Goal: Task Accomplishment & Management: Complete application form

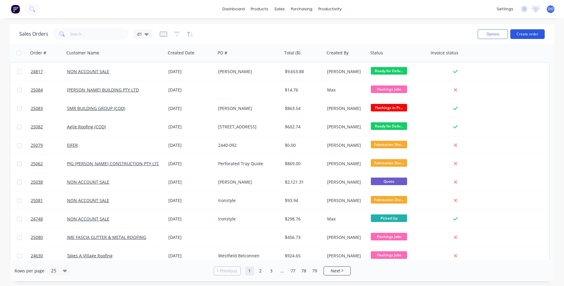
click at [531, 36] on button "Create order" at bounding box center [527, 34] width 34 height 10
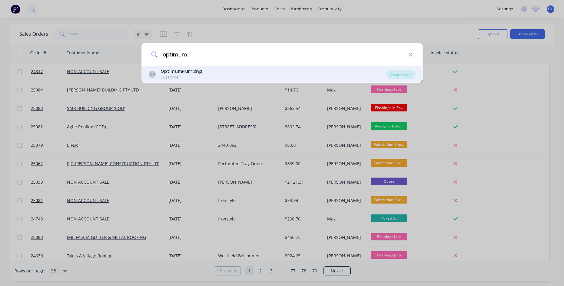
type input "optimum"
click at [183, 71] on div "Optimum Plumbing" at bounding box center [181, 71] width 41 height 6
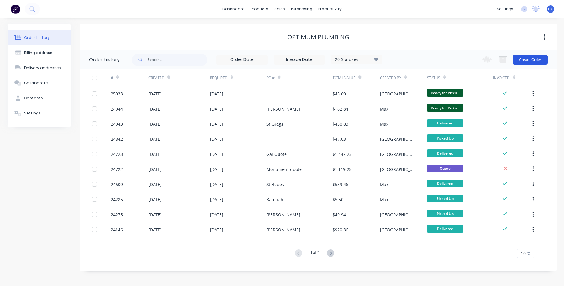
click at [533, 60] on button "Create Order" at bounding box center [530, 60] width 35 height 10
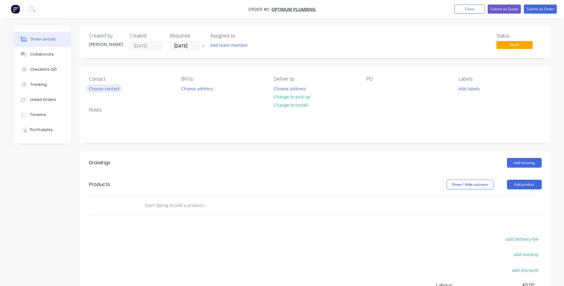
click at [102, 87] on button "Choose contact" at bounding box center [103, 88] width 37 height 8
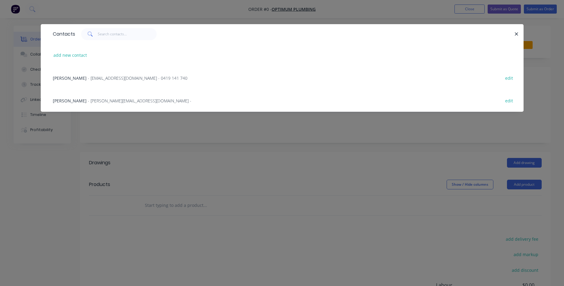
click at [89, 78] on span "- Bills@optimumplumbing.com.au - 0419 141 740" at bounding box center [138, 78] width 100 height 6
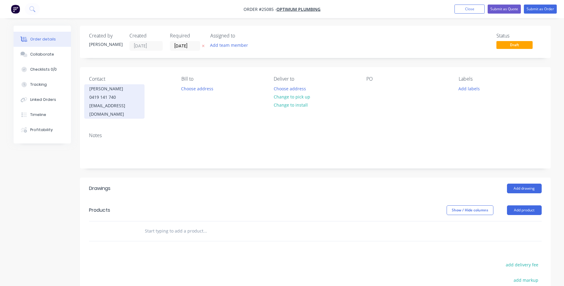
click at [105, 97] on div "0419 141 740" at bounding box center [114, 97] width 50 height 8
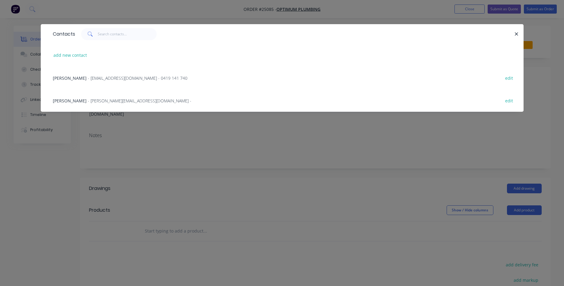
click at [92, 102] on span "- craig@optimumplumbing.com.au -" at bounding box center [140, 101] width 104 height 6
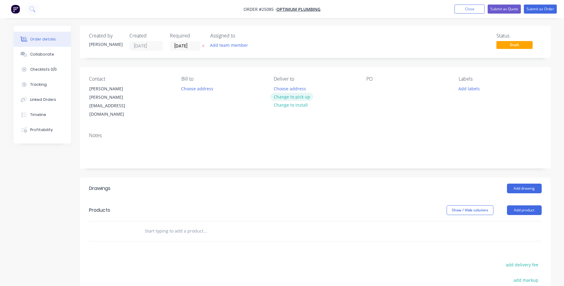
click at [286, 94] on button "Change to pick up" at bounding box center [291, 97] width 43 height 8
click at [368, 88] on div at bounding box center [371, 88] width 10 height 9
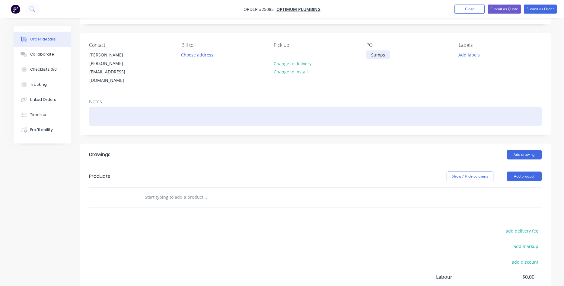
scroll to position [92, 0]
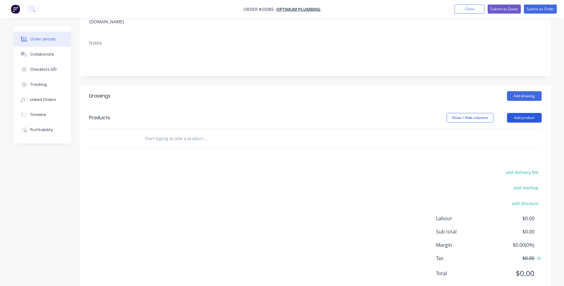
click at [522, 113] on button "Add product" at bounding box center [524, 118] width 35 height 10
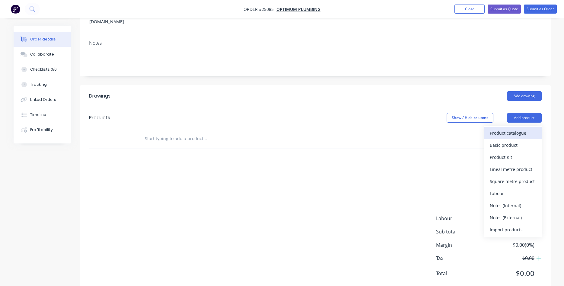
click at [504, 129] on div "Product catalogue" at bounding box center [513, 133] width 46 height 9
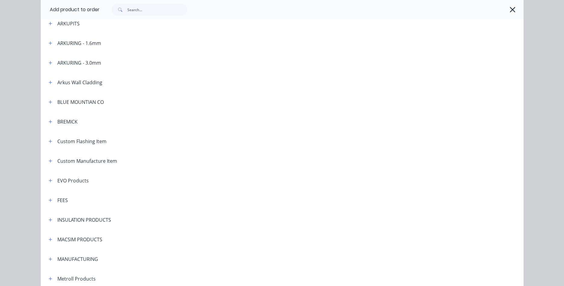
scroll to position [241, 0]
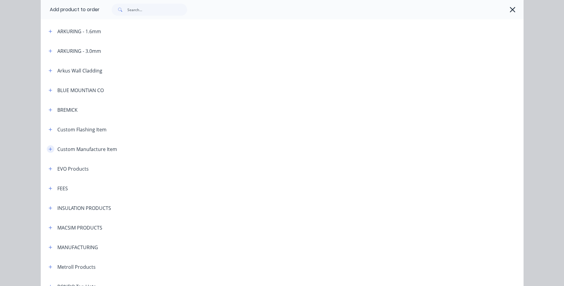
click at [50, 147] on icon "button" at bounding box center [51, 149] width 4 height 4
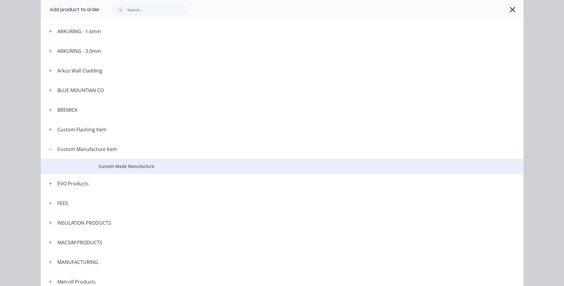
click at [137, 168] on span "Custom Made Manufacture" at bounding box center [269, 166] width 340 height 6
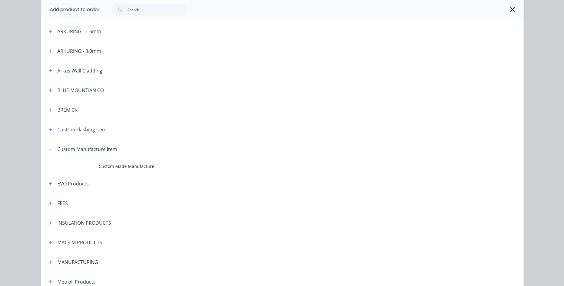
scroll to position [0, 0]
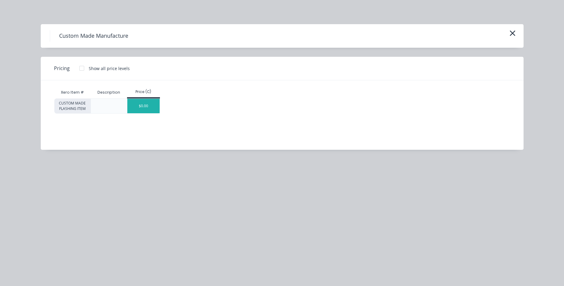
click at [149, 110] on div "$0.00" at bounding box center [143, 106] width 32 height 14
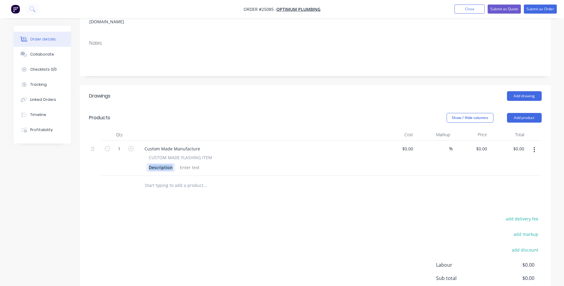
drag, startPoint x: 173, startPoint y: 152, endPoint x: 122, endPoint y: 149, distance: 51.4
click at [146, 163] on div "Description" at bounding box center [160, 167] width 29 height 9
click at [190, 144] on div "Custom Made Manufacture" at bounding box center [172, 148] width 65 height 9
drag, startPoint x: 200, startPoint y: 135, endPoint x: 129, endPoint y: 131, distance: 71.4
click at [140, 144] on div "Custom Made Manufacture" at bounding box center [172, 148] width 65 height 9
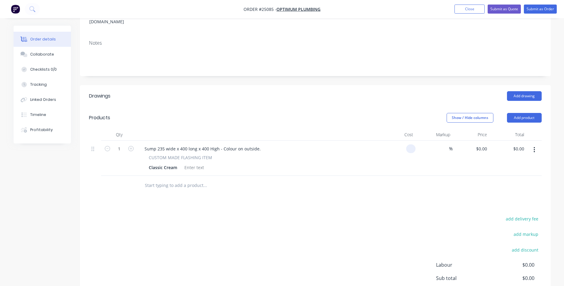
click at [409, 144] on input at bounding box center [412, 148] width 7 height 9
type input "$62.30"
click at [530, 113] on button "Add product" at bounding box center [524, 118] width 35 height 10
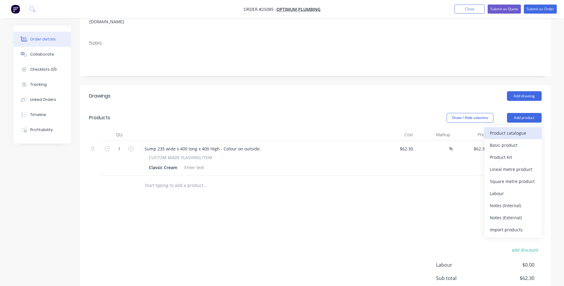
click at [511, 129] on div "Product catalogue" at bounding box center [513, 133] width 46 height 9
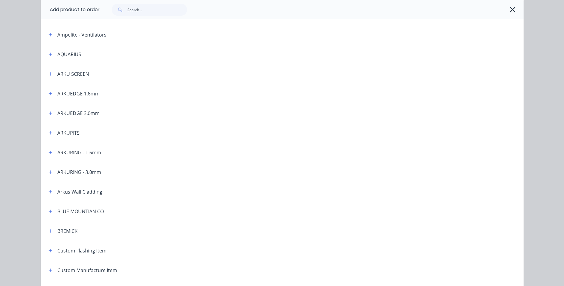
scroll to position [103, 0]
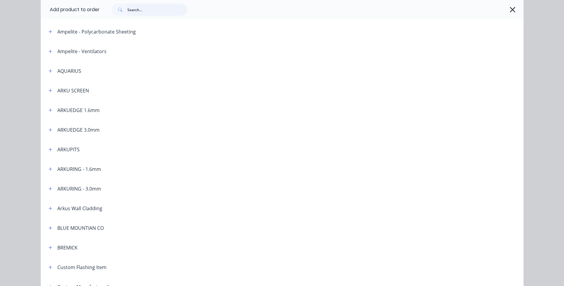
click at [146, 14] on input "text" at bounding box center [157, 10] width 60 height 12
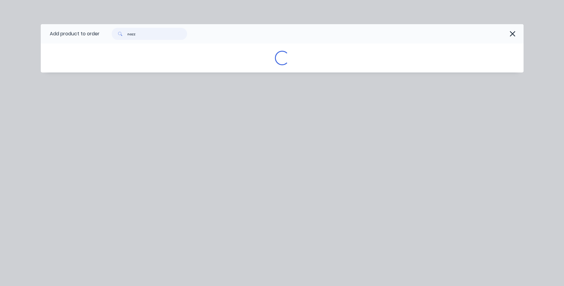
scroll to position [0, 0]
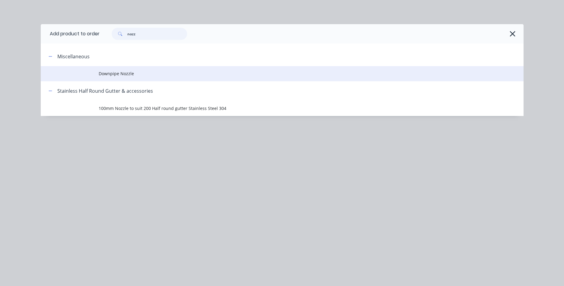
type input "nozz"
click at [126, 72] on span "Downpipe Nozzle" at bounding box center [269, 73] width 340 height 6
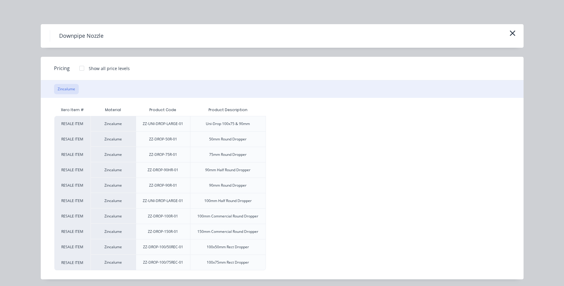
click at [83, 69] on div at bounding box center [82, 68] width 12 height 12
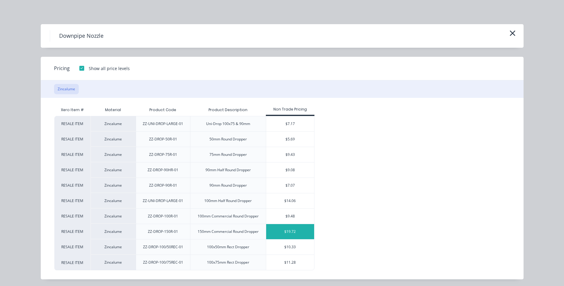
click at [283, 233] on div "$19.72" at bounding box center [290, 231] width 48 height 15
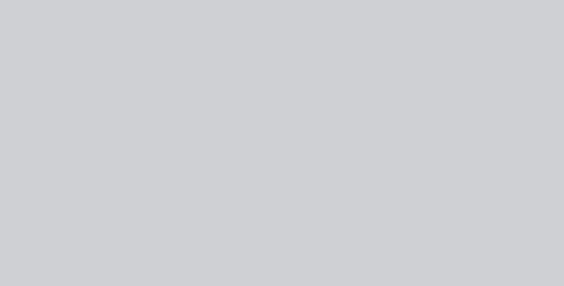
type input "$19.72"
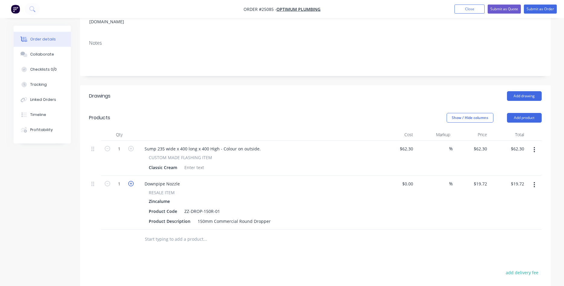
click at [130, 181] on icon "button" at bounding box center [130, 183] width 5 height 5
type input "2"
type input "$39.44"
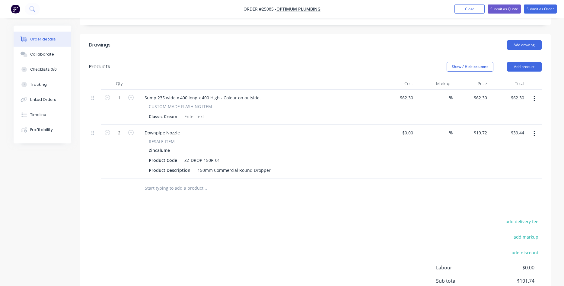
scroll to position [133, 0]
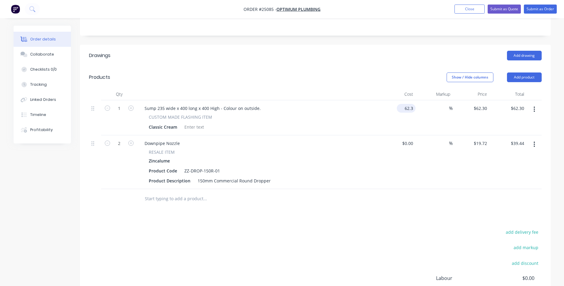
click at [408, 104] on input "62.3" at bounding box center [407, 108] width 16 height 9
type input "$68.90"
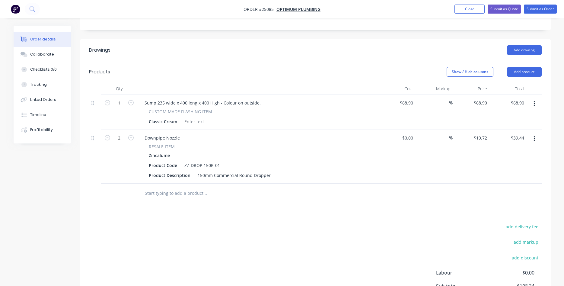
scroll to position [102, 0]
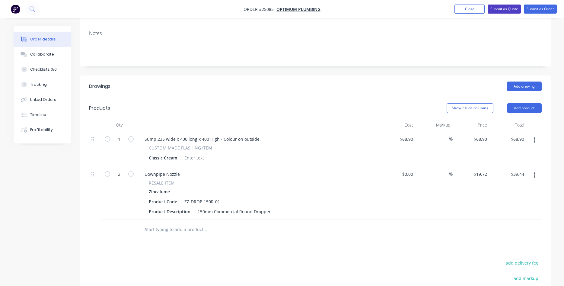
click at [507, 11] on button "Submit as Quote" at bounding box center [504, 9] width 33 height 9
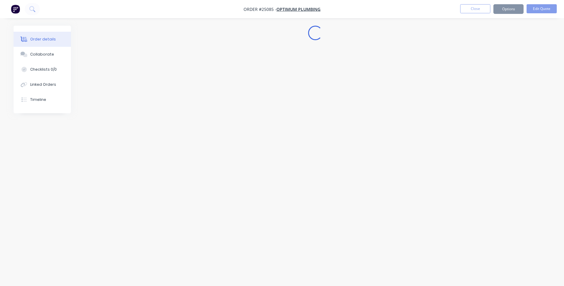
scroll to position [0, 0]
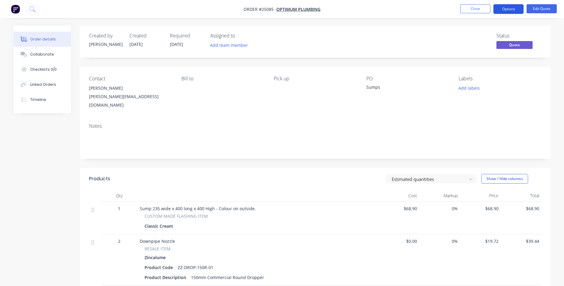
click at [512, 8] on button "Options" at bounding box center [509, 9] width 30 height 10
click at [400, 43] on div "Status Quote" at bounding box center [406, 42] width 271 height 18
click at [512, 8] on button "Options" at bounding box center [509, 9] width 30 height 10
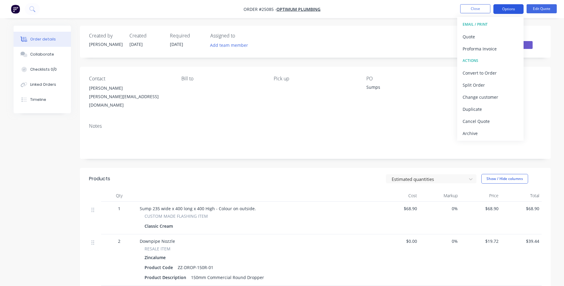
click at [508, 10] on button "Options" at bounding box center [509, 9] width 30 height 10
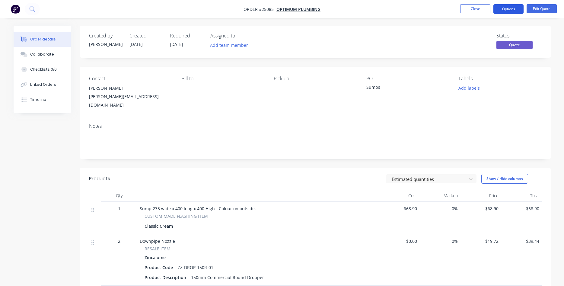
click at [516, 6] on button "Options" at bounding box center [509, 9] width 30 height 10
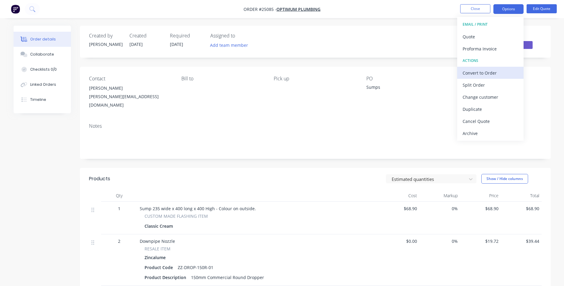
click at [483, 75] on div "Convert to Order" at bounding box center [491, 73] width 56 height 9
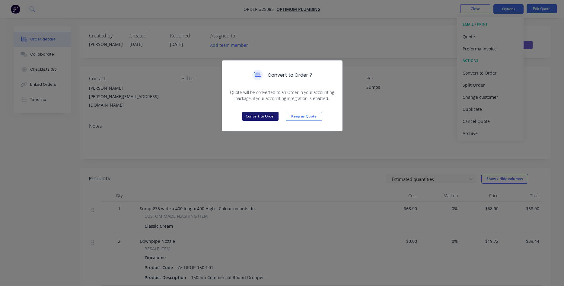
click at [267, 113] on button "Convert to Order" at bounding box center [260, 116] width 36 height 9
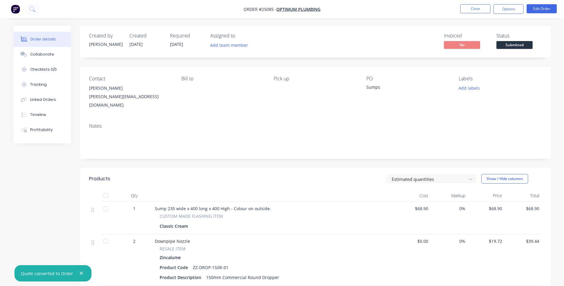
click at [516, 48] on span "Submitted" at bounding box center [515, 45] width 36 height 8
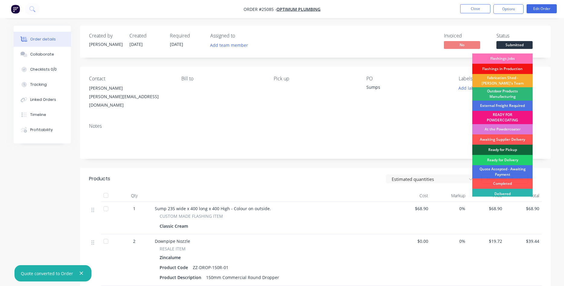
click at [505, 82] on div "Fabrication Shed - Gary's Team" at bounding box center [502, 80] width 60 height 13
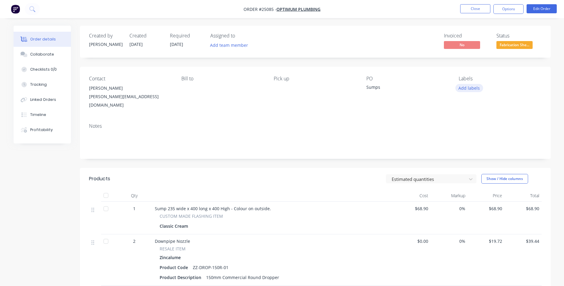
click at [466, 89] on button "Add labels" at bounding box center [469, 88] width 28 height 8
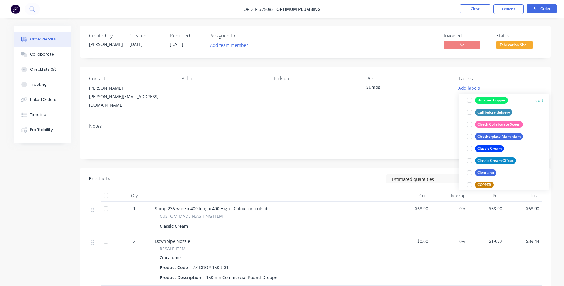
scroll to position [275, 0]
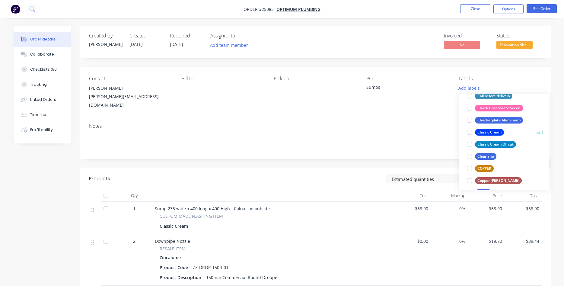
click at [469, 132] on div at bounding box center [470, 132] width 12 height 12
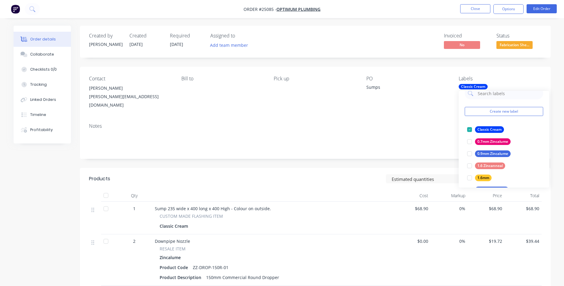
click at [426, 118] on div "Notes" at bounding box center [315, 138] width 471 height 40
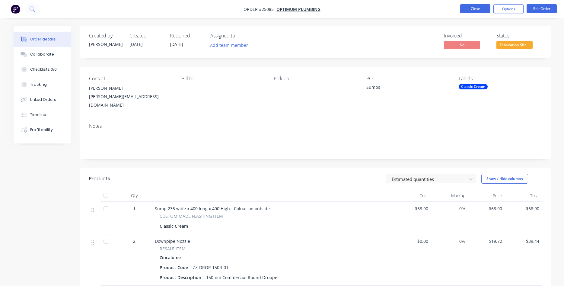
click at [474, 9] on button "Close" at bounding box center [475, 8] width 30 height 9
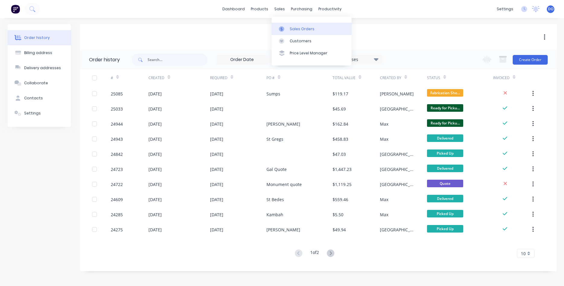
click at [293, 29] on div "Sales Orders" at bounding box center [302, 28] width 25 height 5
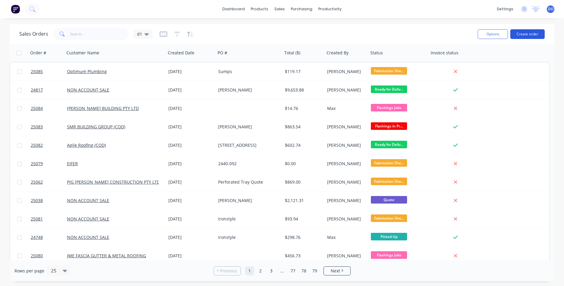
click at [535, 33] on button "Create order" at bounding box center [527, 34] width 34 height 10
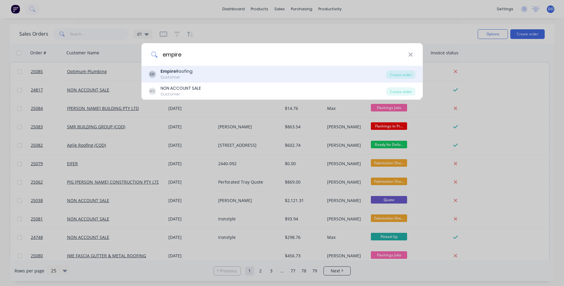
type input "empire"
click at [220, 74] on div "ER Empire Roofing Customer" at bounding box center [268, 74] width 238 height 12
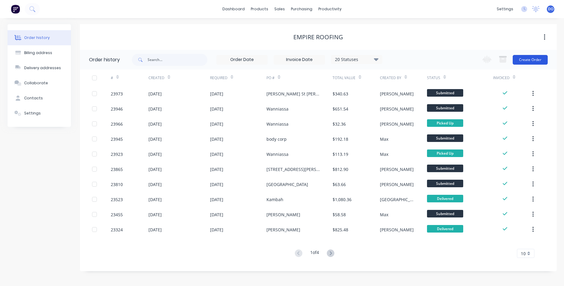
click at [533, 58] on button "Create Order" at bounding box center [530, 60] width 35 height 10
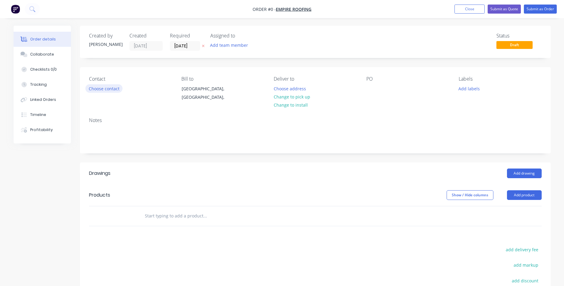
click at [105, 89] on button "Choose contact" at bounding box center [103, 88] width 37 height 8
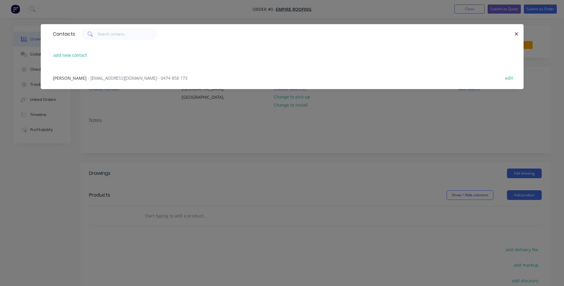
click at [94, 76] on span "- Empireroofingcbr@gmail.com - 0474 858 173" at bounding box center [138, 78] width 100 height 6
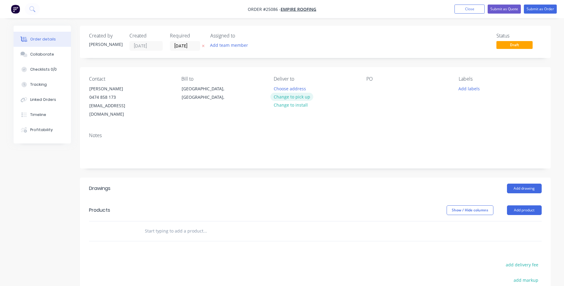
click at [292, 96] on button "Change to pick up" at bounding box center [291, 97] width 43 height 8
drag, startPoint x: 370, startPoint y: 85, endPoint x: 383, endPoint y: 83, distance: 12.8
click at [370, 85] on div at bounding box center [371, 88] width 10 height 9
click at [527, 205] on button "Add product" at bounding box center [524, 210] width 35 height 10
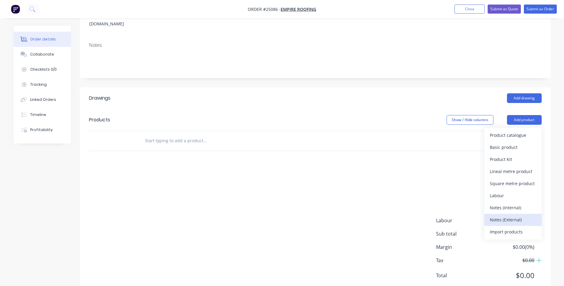
scroll to position [92, 0]
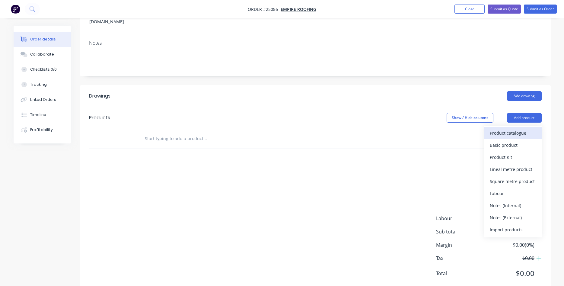
click at [489, 127] on button "Product catalogue" at bounding box center [512, 133] width 57 height 12
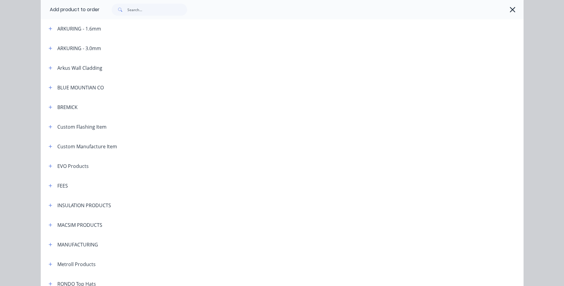
scroll to position [275, 0]
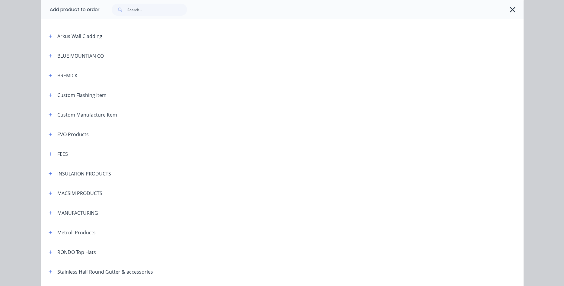
click at [77, 214] on div "MANUFACTURING" at bounding box center [77, 212] width 41 height 7
click at [49, 213] on icon "button" at bounding box center [51, 213] width 4 height 4
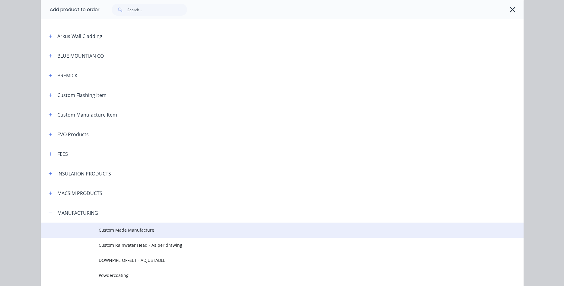
click at [122, 225] on td "Custom Made Manufacture" at bounding box center [311, 229] width 425 height 15
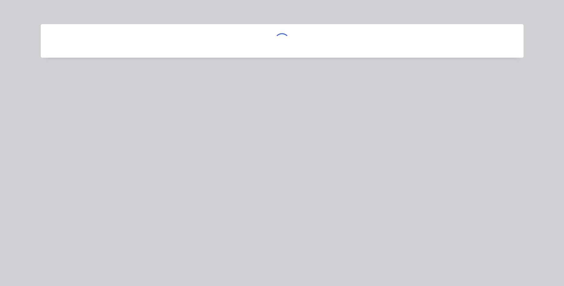
scroll to position [0, 0]
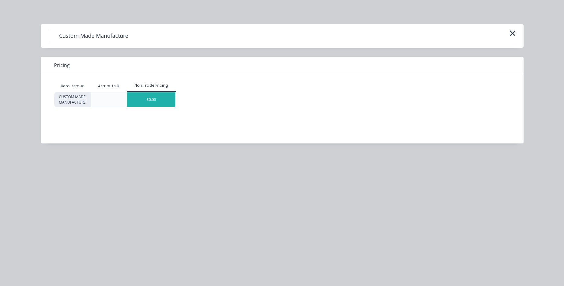
click at [158, 102] on div "$0.00" at bounding box center [151, 99] width 48 height 14
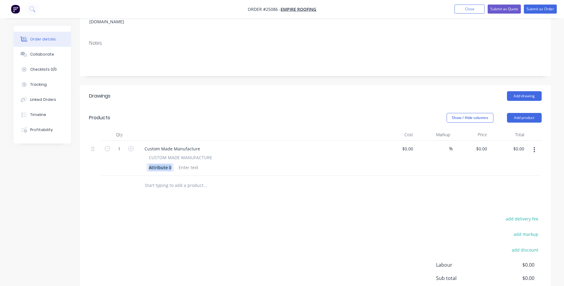
drag, startPoint x: 171, startPoint y: 161, endPoint x: 146, endPoint y: 160, distance: 24.8
click at [146, 163] on div "Attribute 0" at bounding box center [159, 167] width 27 height 9
drag, startPoint x: 199, startPoint y: 140, endPoint x: 111, endPoint y: 128, distance: 88.4
click at [140, 144] on div "Custom Made Manufacture" at bounding box center [172, 148] width 65 height 9
click at [413, 144] on input at bounding box center [409, 148] width 14 height 9
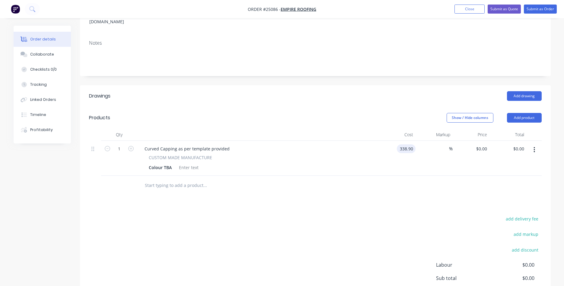
type input "$338.90"
click at [279, 163] on div "Colour TBA" at bounding box center [256, 167] width 221 height 9
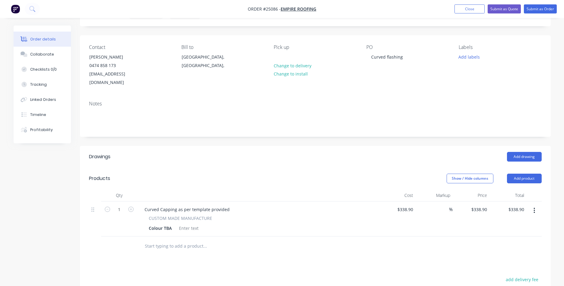
scroll to position [24, 0]
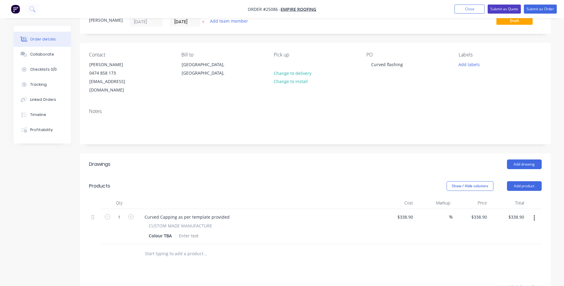
click at [505, 6] on button "Submit as Quote" at bounding box center [504, 9] width 33 height 9
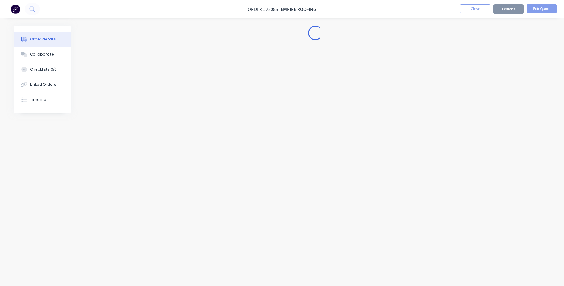
scroll to position [0, 0]
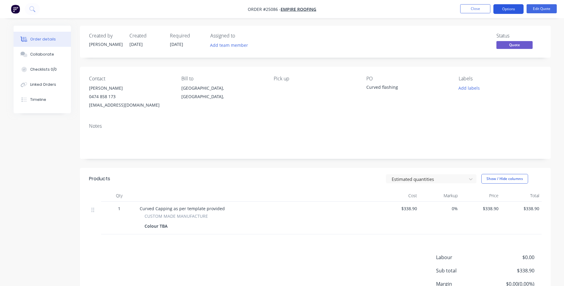
click at [507, 5] on button "Options" at bounding box center [509, 9] width 30 height 10
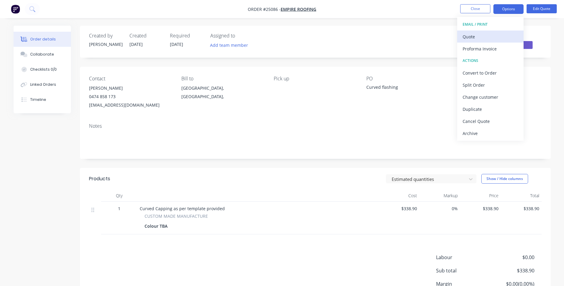
click at [478, 39] on div "Quote" at bounding box center [491, 36] width 56 height 9
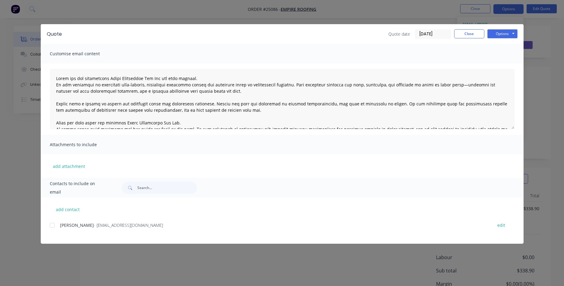
click at [53, 223] on div at bounding box center [52, 225] width 12 height 12
click at [503, 37] on button "Options" at bounding box center [502, 33] width 30 height 9
click at [503, 65] on button "Email" at bounding box center [506, 64] width 39 height 10
click at [468, 36] on button "Close" at bounding box center [469, 33] width 30 height 9
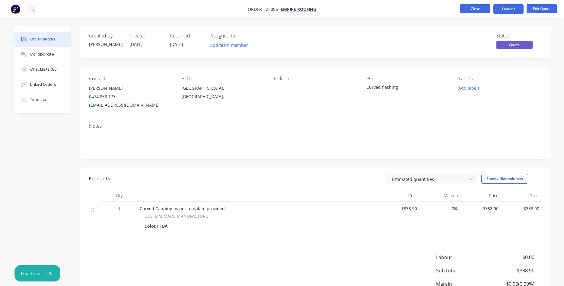
click at [476, 8] on button "Close" at bounding box center [475, 8] width 30 height 9
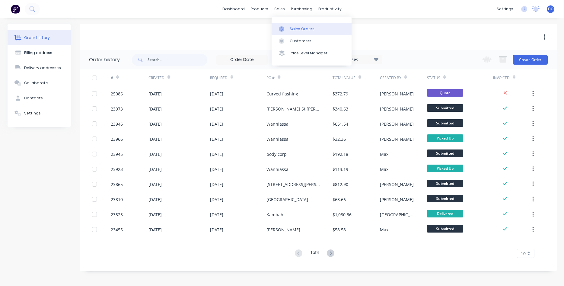
click at [291, 29] on div "Sales Orders" at bounding box center [302, 28] width 25 height 5
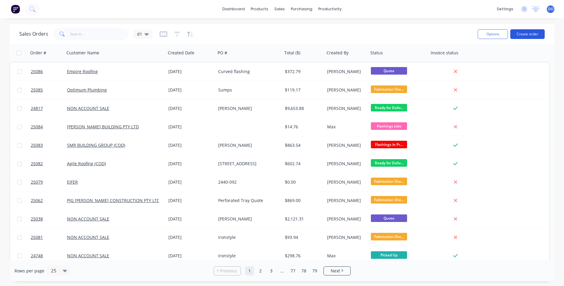
click at [524, 35] on button "Create order" at bounding box center [527, 34] width 34 height 10
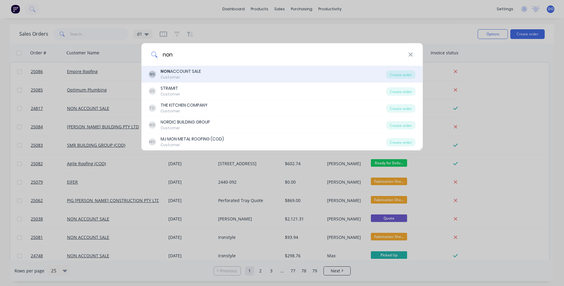
type input "non"
click at [178, 76] on div "Customer" at bounding box center [181, 77] width 40 height 5
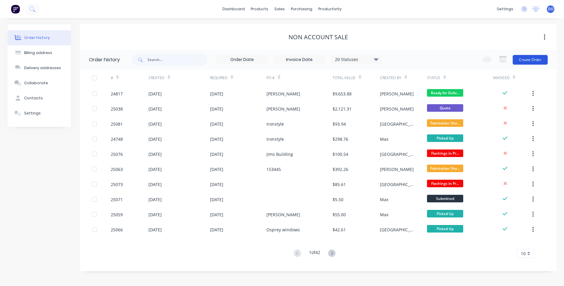
click at [535, 61] on button "Create Order" at bounding box center [530, 60] width 35 height 10
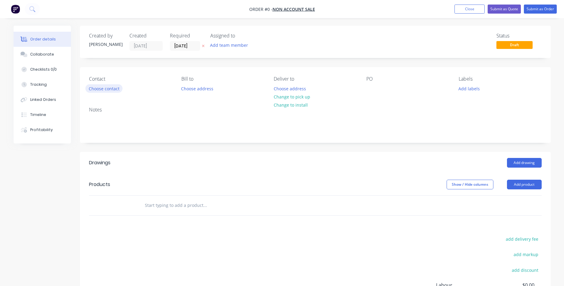
click at [108, 89] on button "Choose contact" at bounding box center [103, 88] width 37 height 8
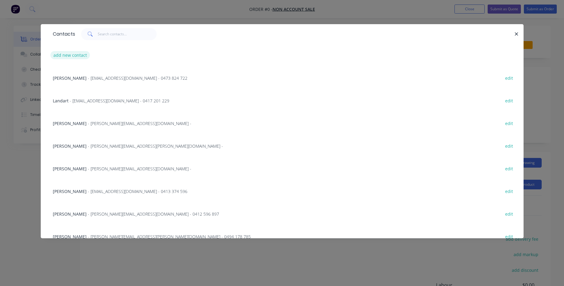
click at [80, 56] on button "add new contact" at bounding box center [70, 55] width 40 height 8
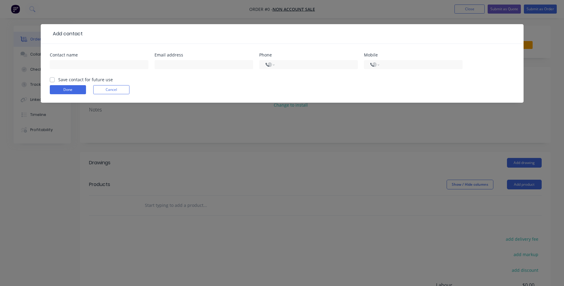
select select "AU"
click at [74, 64] on input "text" at bounding box center [99, 64] width 99 height 9
click at [110, 88] on form "Contact name Email address Phone International Afghanistan Åland Islands Albani…" at bounding box center [282, 78] width 465 height 50
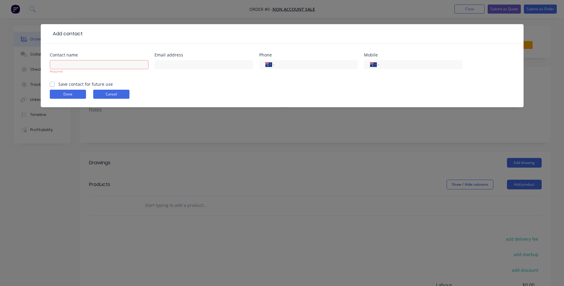
click at [119, 98] on button "Cancel" at bounding box center [111, 94] width 36 height 9
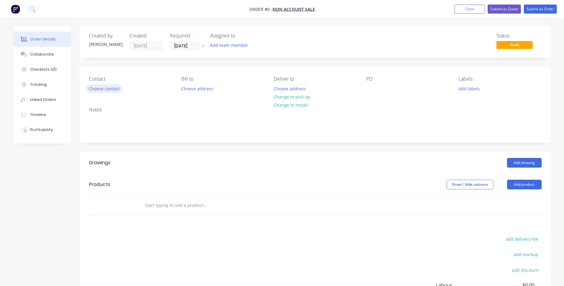
click at [110, 89] on button "Choose contact" at bounding box center [103, 88] width 37 height 8
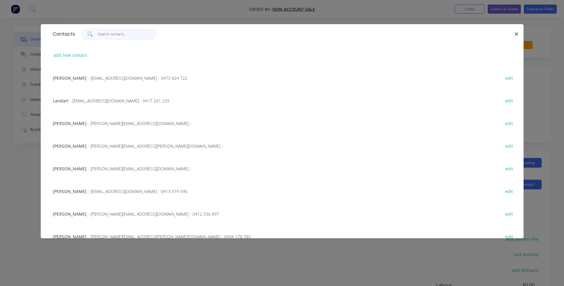
click at [109, 32] on input "text" at bounding box center [127, 34] width 59 height 12
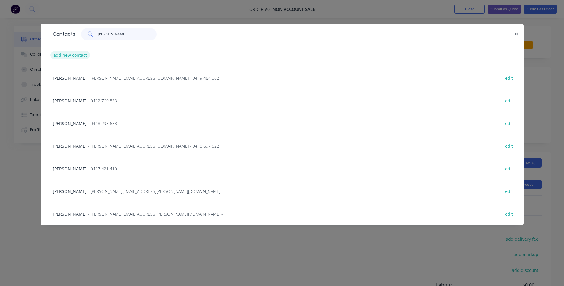
type input "wayne"
click at [78, 54] on button "add new contact" at bounding box center [70, 55] width 40 height 8
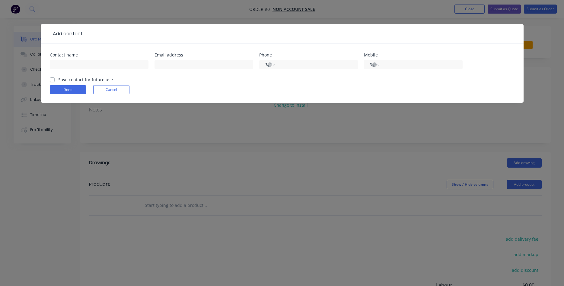
select select "AU"
click at [84, 65] on input "text" at bounding box center [99, 64] width 99 height 9
type input "[PERSON_NAME]"
click at [388, 62] on input "tel" at bounding box center [420, 64] width 72 height 7
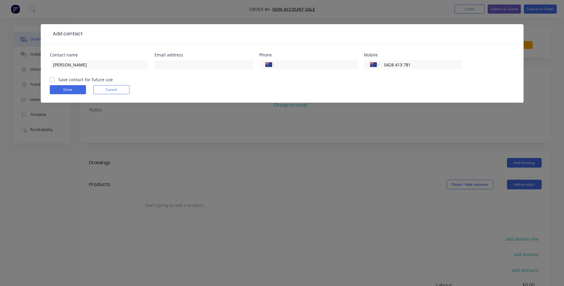
type input "0428 413 781"
click at [58, 80] on label "Save contact for future use" at bounding box center [85, 79] width 55 height 6
click at [52, 80] on input "Save contact for future use" at bounding box center [52, 79] width 5 height 6
checkbox input "true"
click at [59, 90] on button "Done" at bounding box center [68, 89] width 36 height 9
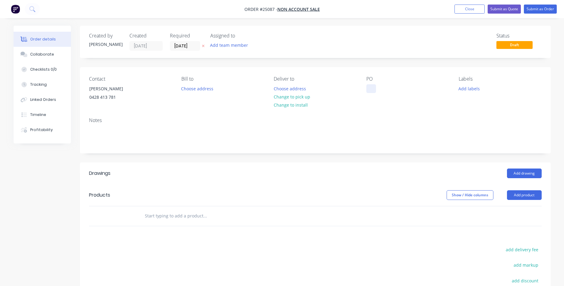
drag, startPoint x: 370, startPoint y: 88, endPoint x: 378, endPoint y: 86, distance: 8.2
click at [371, 88] on div at bounding box center [371, 88] width 10 height 9
click at [418, 150] on div "Notes" at bounding box center [315, 133] width 471 height 40
click at [528, 171] on button "Add drawing" at bounding box center [524, 173] width 35 height 10
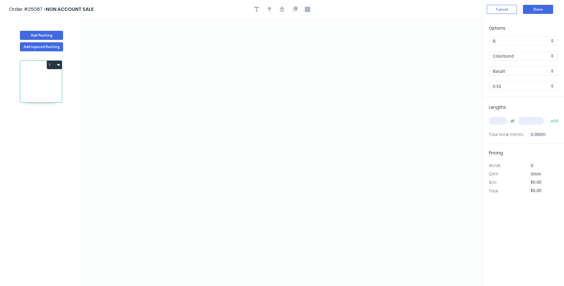
click at [538, 40] on input "B" at bounding box center [521, 41] width 56 height 6
click at [512, 52] on div "A" at bounding box center [523, 52] width 69 height 11
type input "A"
click at [555, 57] on div "Colorbond" at bounding box center [523, 55] width 69 height 9
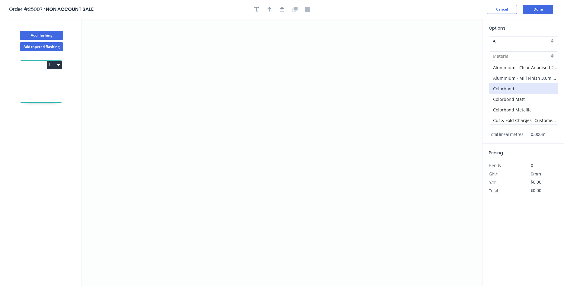
click at [509, 77] on div "Aluminium - Mill Finish 3.0m Max" at bounding box center [523, 78] width 69 height 11
type input "Aluminium - Mill Finish 3.0m Max"
type input "Mill Finish"
type input "1.2"
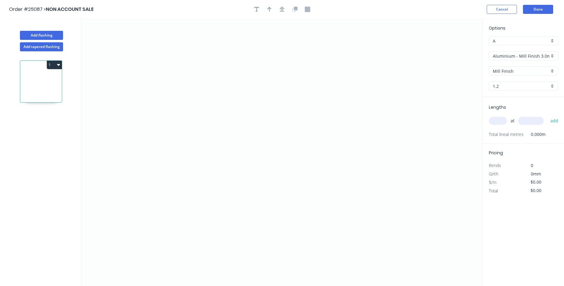
click at [510, 83] on input "1.2" at bounding box center [521, 86] width 56 height 6
click at [506, 105] on div "1.6" at bounding box center [523, 108] width 69 height 11
type input "1.6"
click at [289, 46] on icon "0" at bounding box center [281, 152] width 401 height 267
drag, startPoint x: 224, startPoint y: 46, endPoint x: 222, endPoint y: 59, distance: 12.3
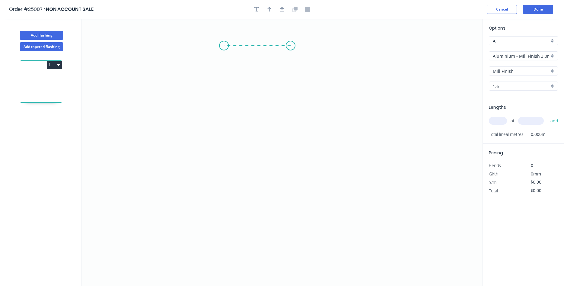
click at [224, 46] on icon "0" at bounding box center [281, 152] width 401 height 267
click at [223, 154] on icon "0 ?" at bounding box center [281, 152] width 401 height 267
click at [202, 155] on icon "0 ? ?" at bounding box center [281, 152] width 401 height 267
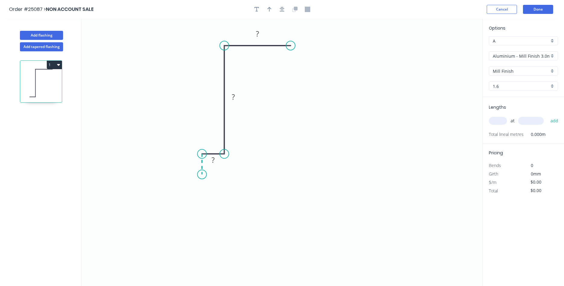
click at [202, 174] on icon "0 ? ? ?" at bounding box center [281, 152] width 401 height 267
click at [253, 36] on rect at bounding box center [257, 34] width 12 height 8
drag, startPoint x: 289, startPoint y: 46, endPoint x: 293, endPoint y: 46, distance: 4.0
click at [308, 53] on div "Delete point" at bounding box center [319, 54] width 61 height 12
click at [236, 97] on rect at bounding box center [233, 97] width 12 height 8
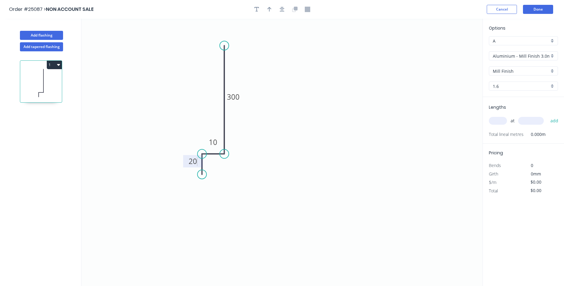
drag, startPoint x: 465, startPoint y: 176, endPoint x: 473, endPoint y: 167, distance: 12.6
click at [466, 176] on icon "0 20 10 300" at bounding box center [281, 152] width 401 height 267
type input "$31.59"
click at [495, 120] on input "text" at bounding box center [498, 121] width 18 height 8
type input "2"
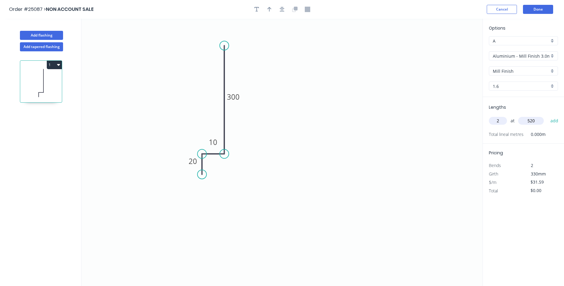
type input "520"
click at [548, 116] on button "add" at bounding box center [555, 121] width 14 height 10
type input "$75.82"
click at [540, 9] on button "Done" at bounding box center [538, 9] width 30 height 9
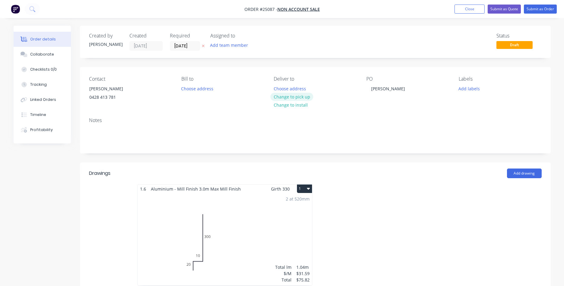
click at [293, 96] on button "Change to pick up" at bounding box center [291, 97] width 43 height 8
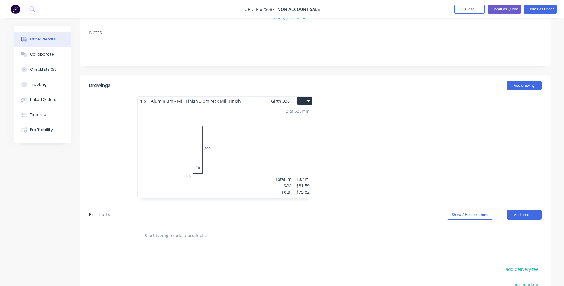
scroll to position [92, 0]
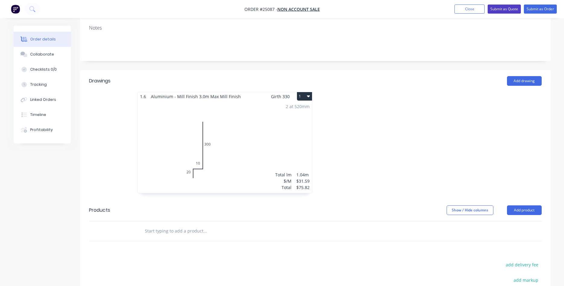
click at [509, 8] on button "Submit as Quote" at bounding box center [504, 9] width 33 height 9
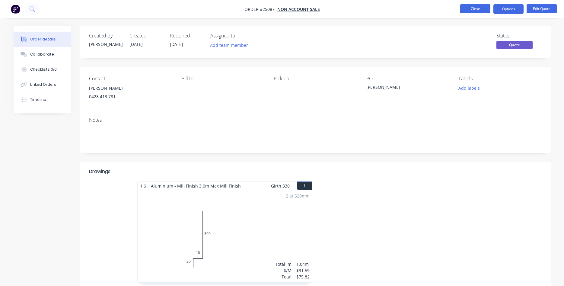
click at [478, 10] on button "Close" at bounding box center [475, 8] width 30 height 9
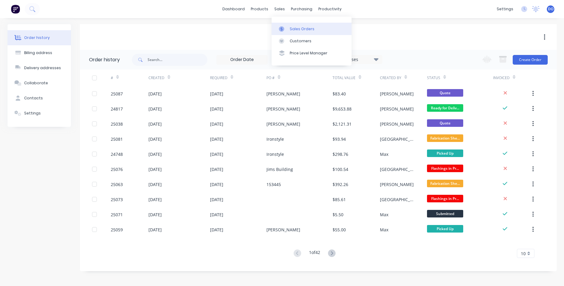
click at [295, 28] on div "Sales Orders" at bounding box center [302, 28] width 25 height 5
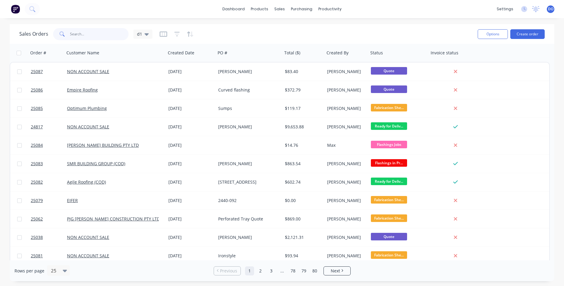
click at [97, 37] on input "text" at bounding box center [99, 34] width 59 height 12
